Goal: Task Accomplishment & Management: Manage account settings

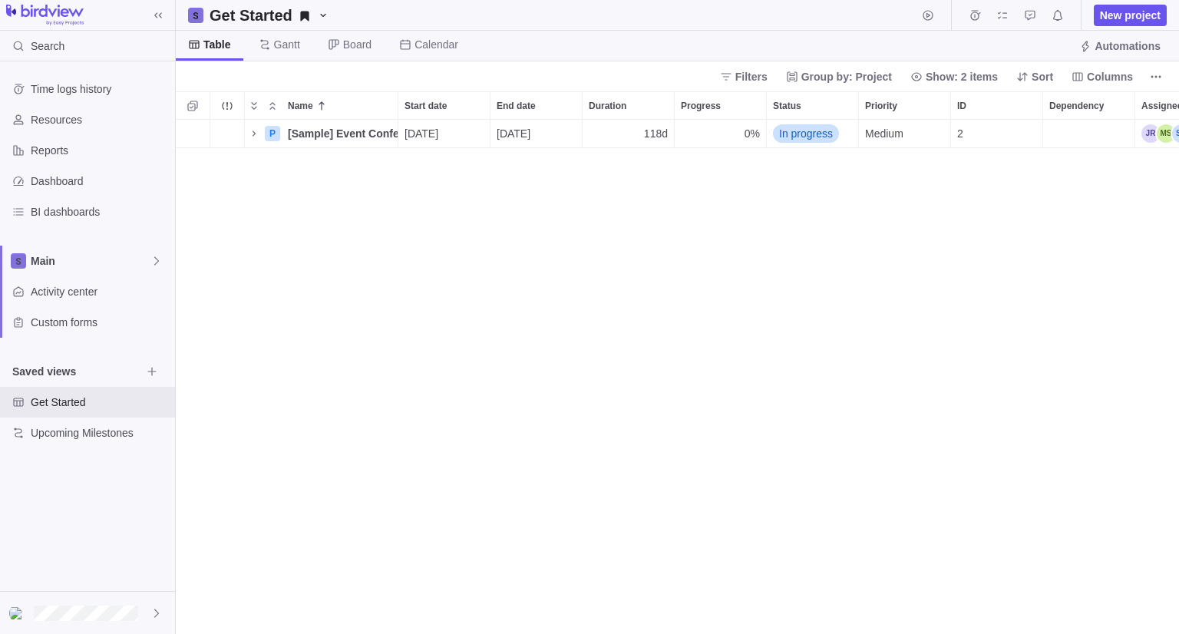
scroll to position [502, 992]
click at [104, 276] on div "Activity center" at bounding box center [87, 291] width 175 height 31
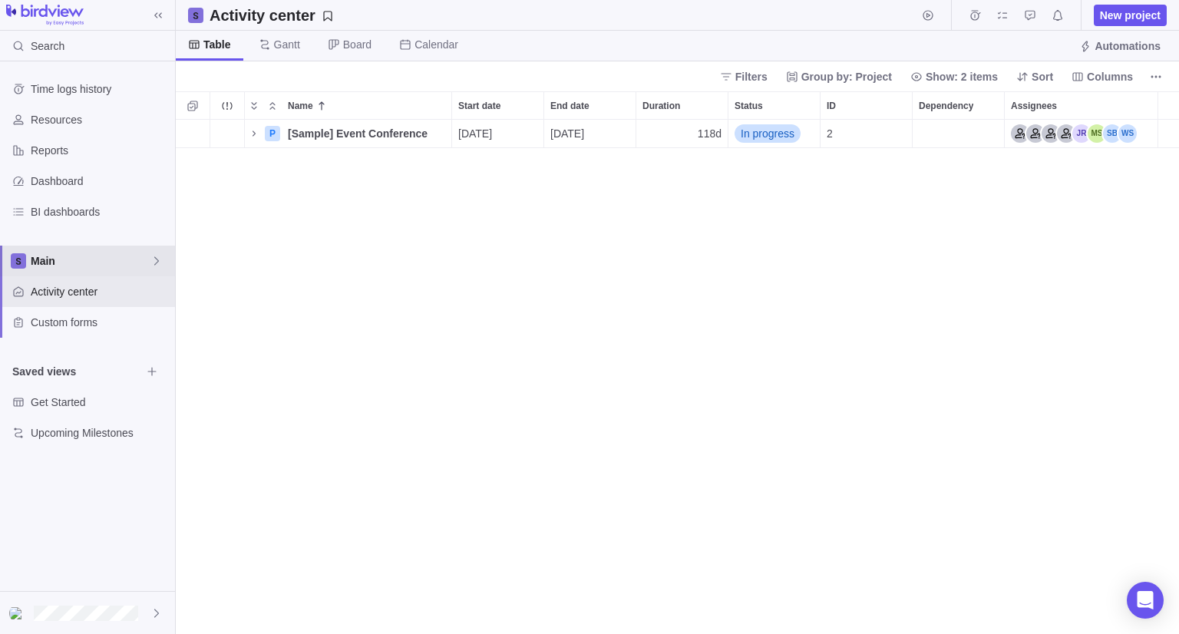
click at [97, 267] on span "Main" at bounding box center [91, 260] width 120 height 15
click at [153, 614] on icon at bounding box center [156, 613] width 12 height 12
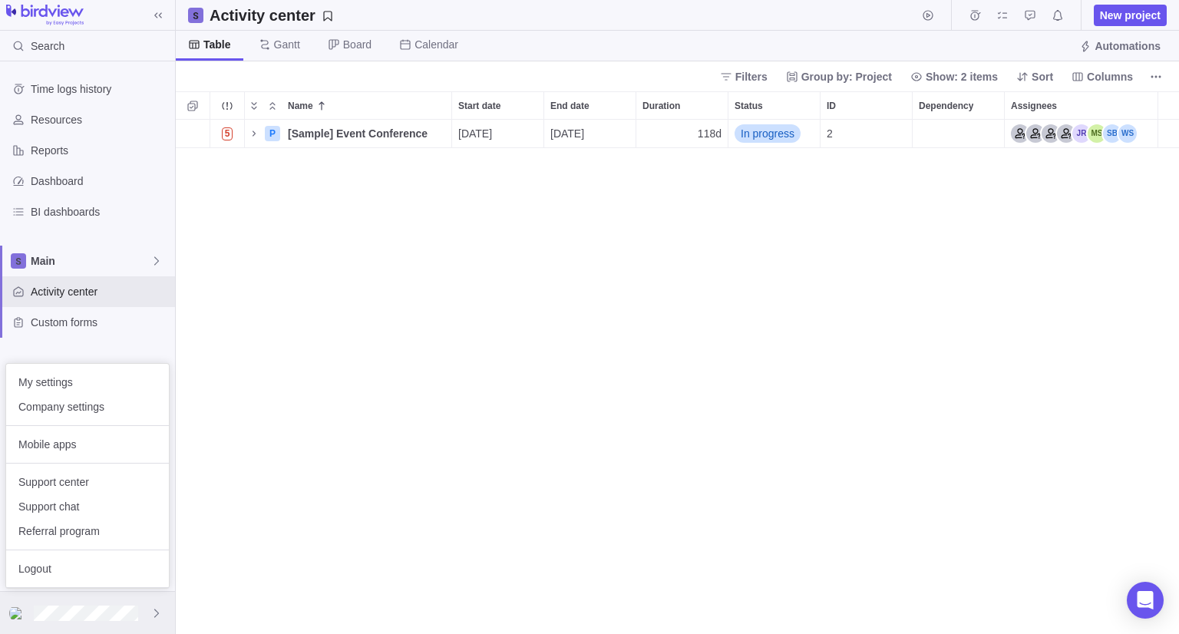
click at [153, 614] on icon at bounding box center [156, 613] width 12 height 12
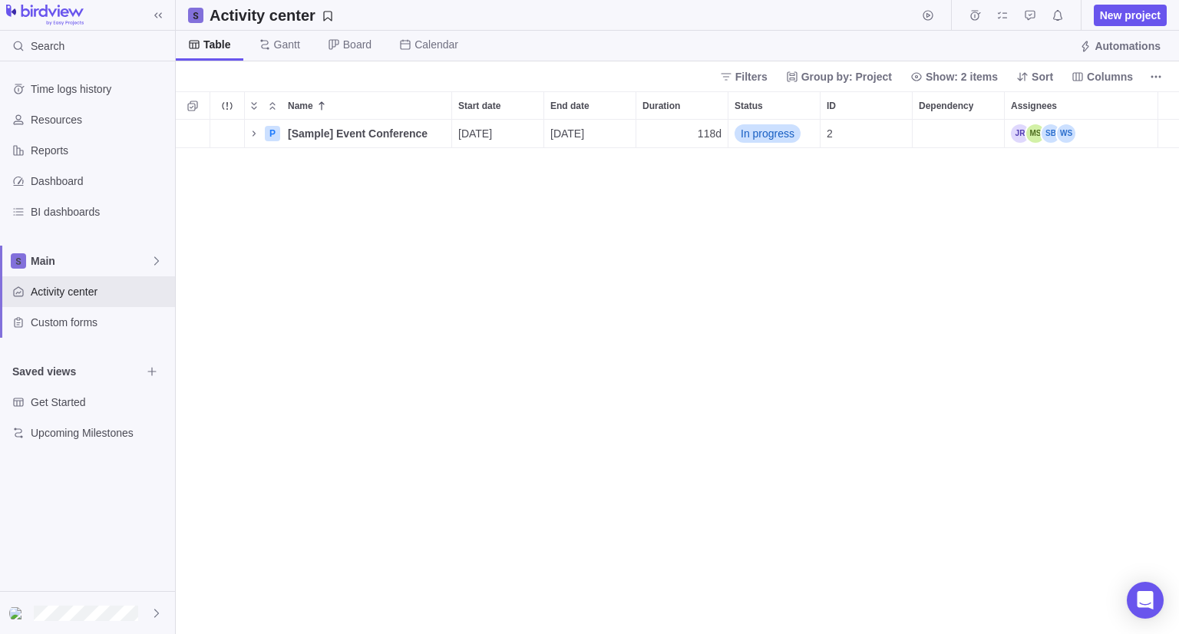
scroll to position [502, 992]
click at [162, 617] on icon at bounding box center [156, 613] width 12 height 12
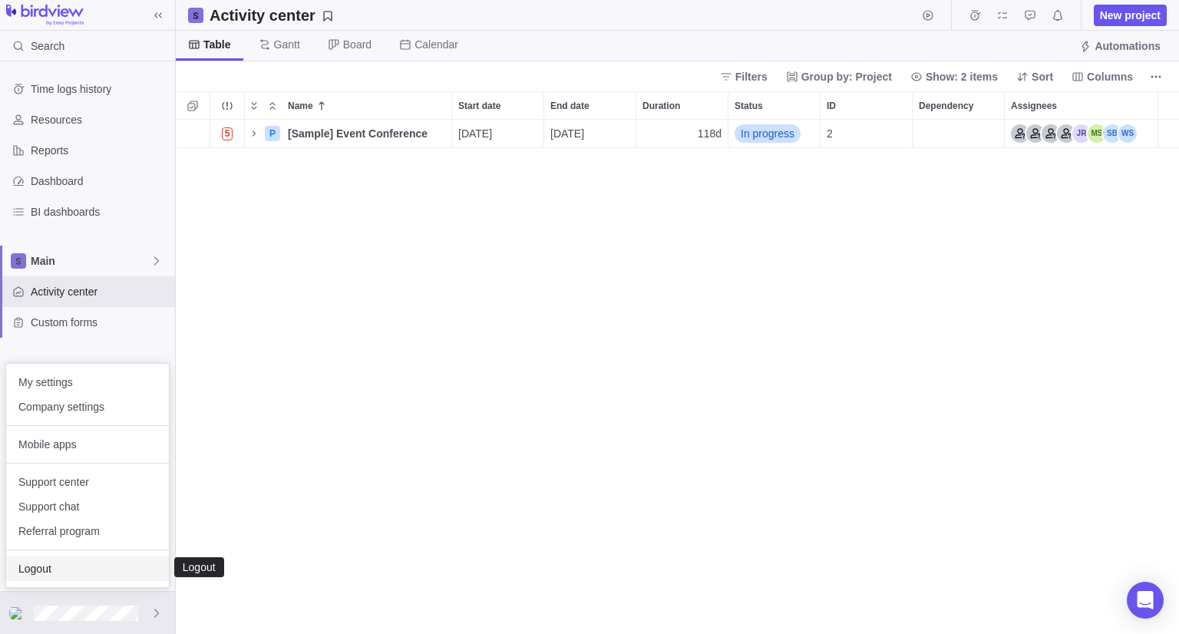
click at [42, 568] on span "Logout" at bounding box center [87, 568] width 138 height 15
